Goal: Find specific page/section: Find specific page/section

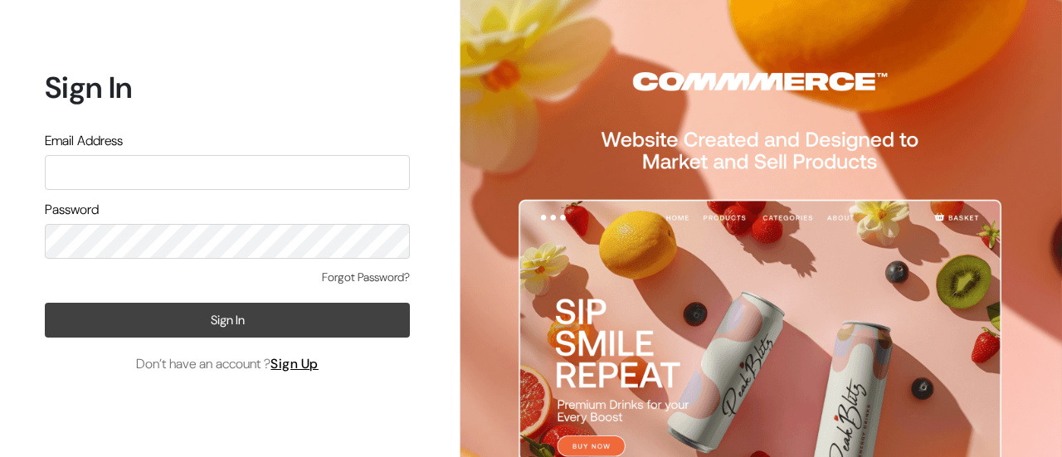
type input "poojaghatge55@gmail.com"
click at [185, 319] on button "Sign In" at bounding box center [227, 320] width 365 height 35
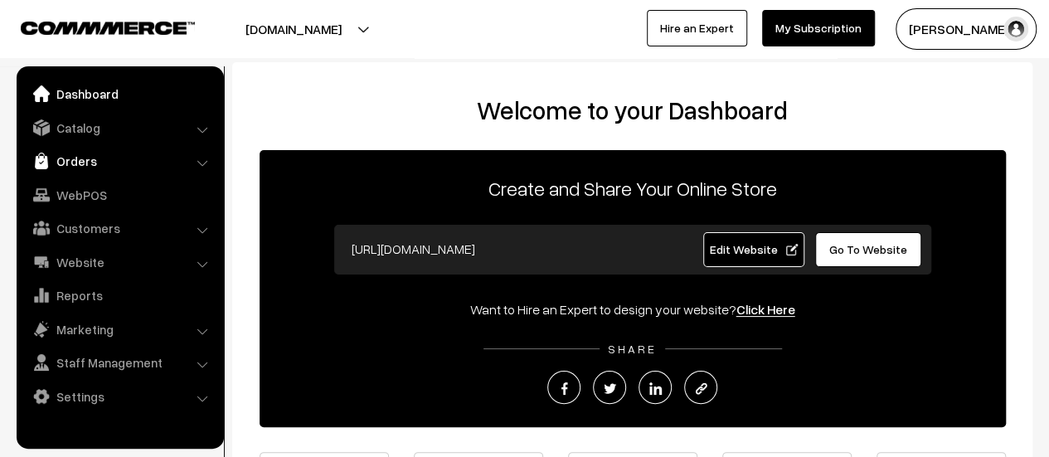
click at [66, 163] on link "Orders" at bounding box center [119, 161] width 197 height 30
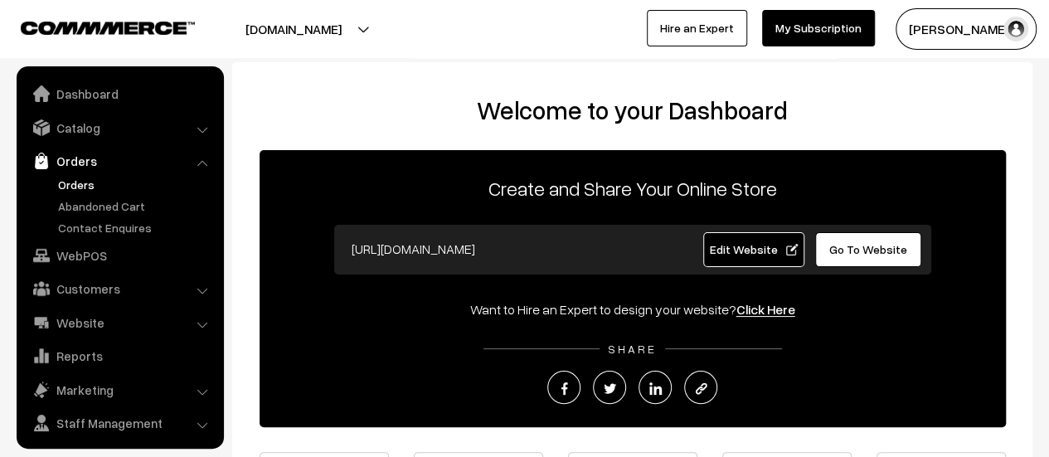
click at [74, 182] on link "Orders" at bounding box center [136, 184] width 164 height 17
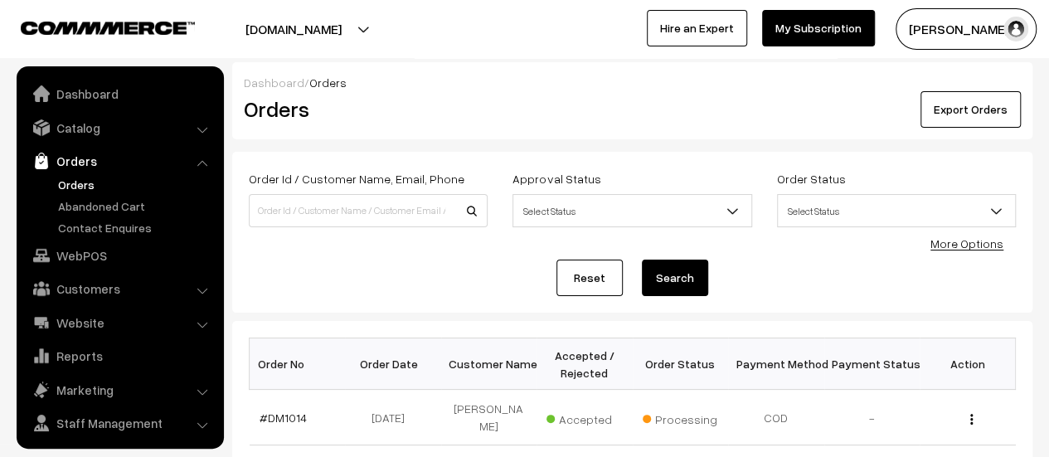
scroll to position [38, 0]
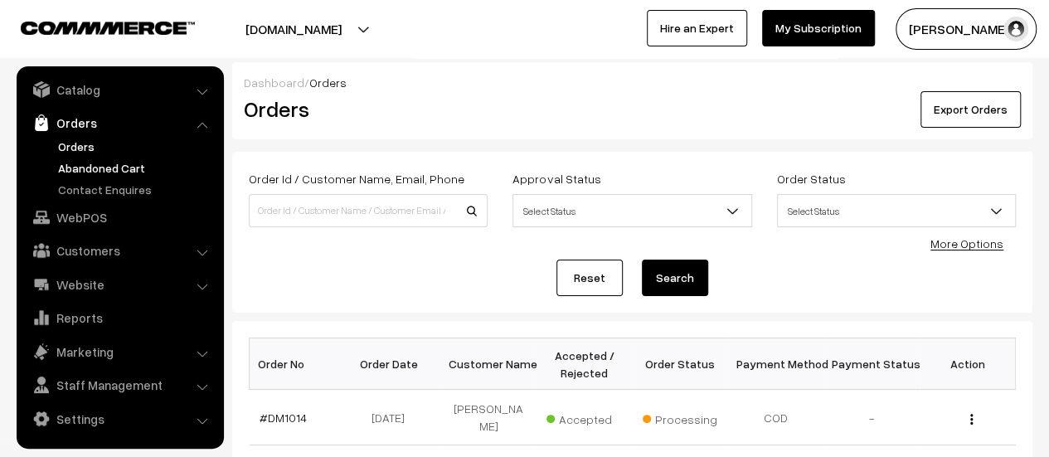
click at [98, 168] on link "Abandoned Cart" at bounding box center [136, 167] width 164 height 17
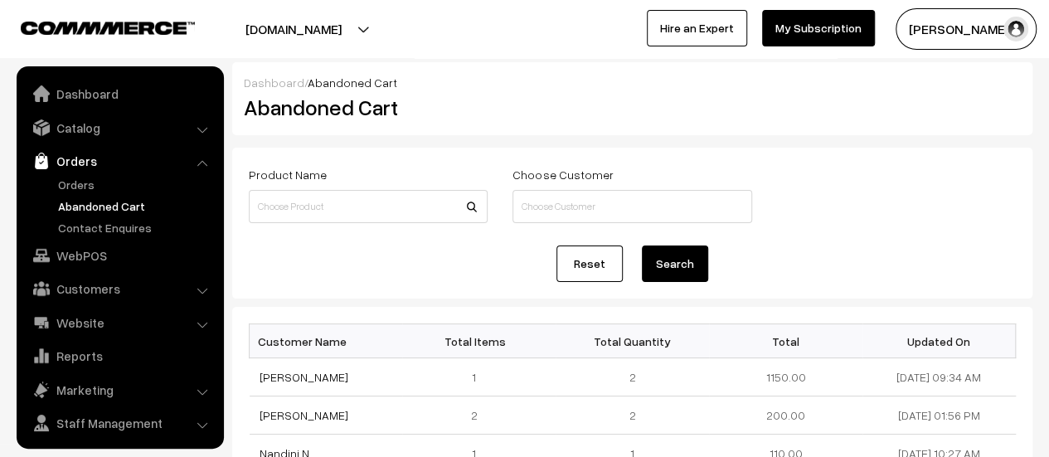
scroll to position [38, 0]
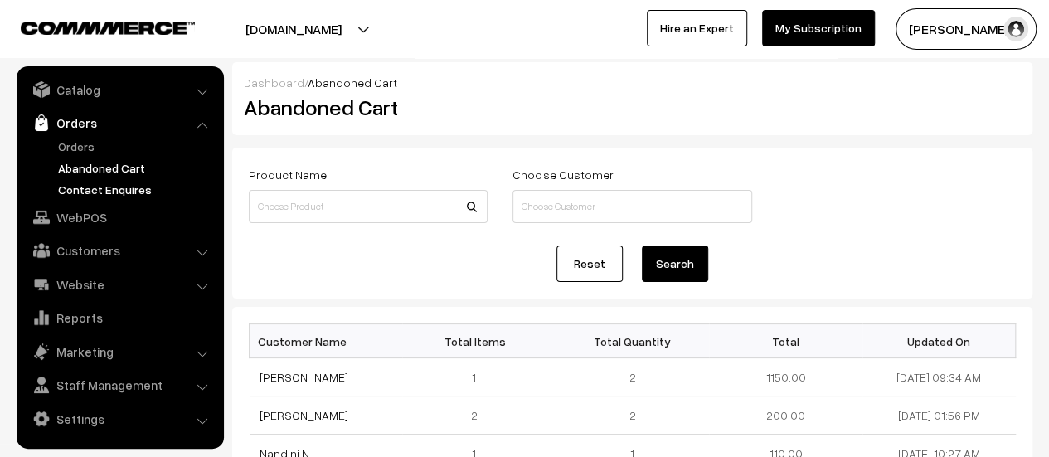
click at [100, 184] on link "Contact Enquires" at bounding box center [136, 189] width 164 height 17
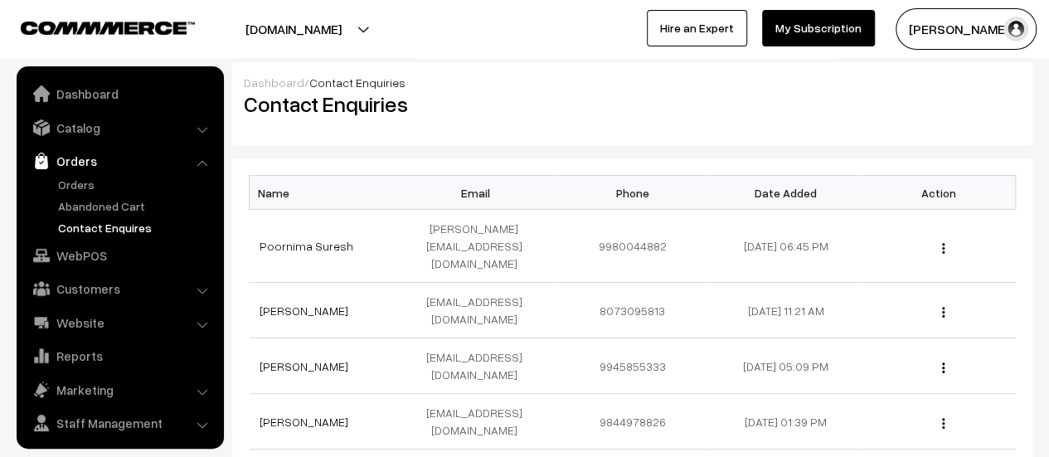
scroll to position [38, 0]
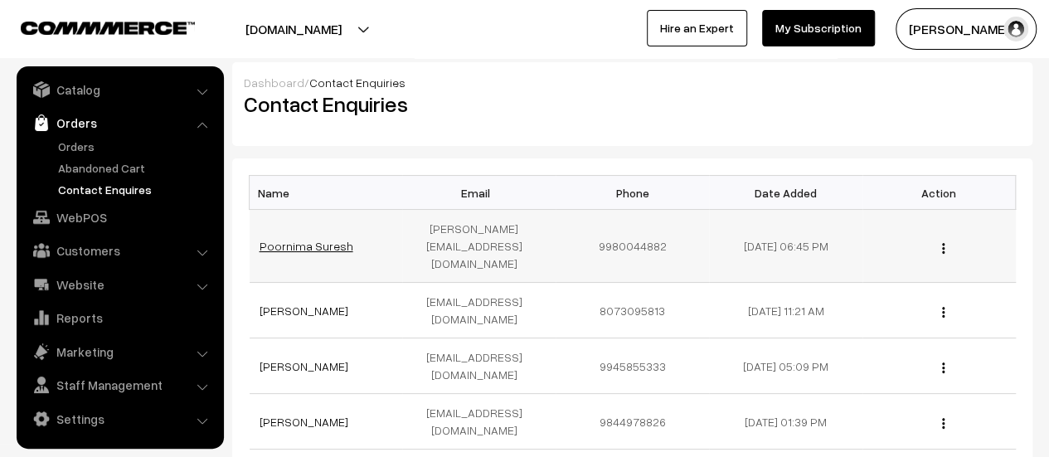
click at [297, 239] on link "Poornima Suresh" at bounding box center [307, 246] width 94 height 14
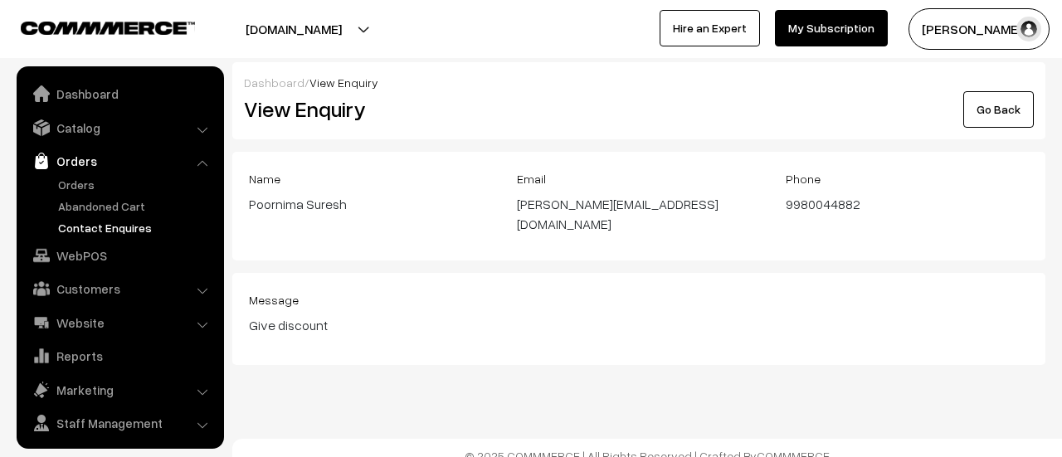
scroll to position [38, 0]
